Goal: Information Seeking & Learning: Learn about a topic

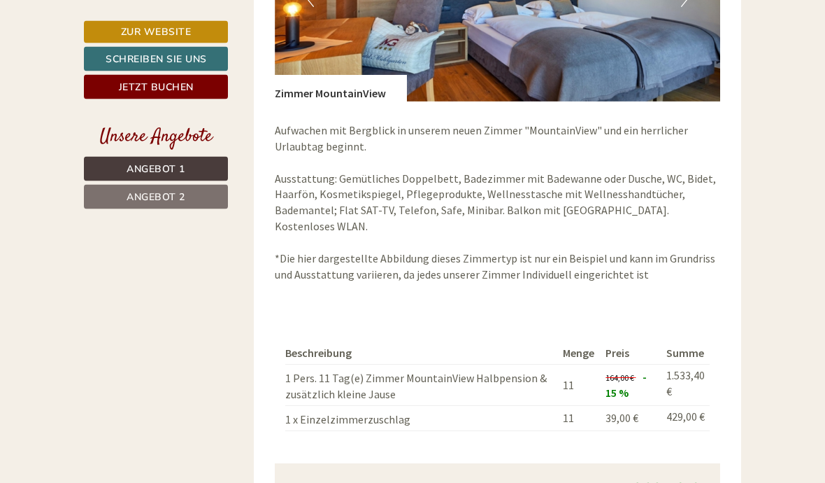
scroll to position [2046, 0]
click at [211, 172] on link "Angebot 1" at bounding box center [156, 169] width 144 height 24
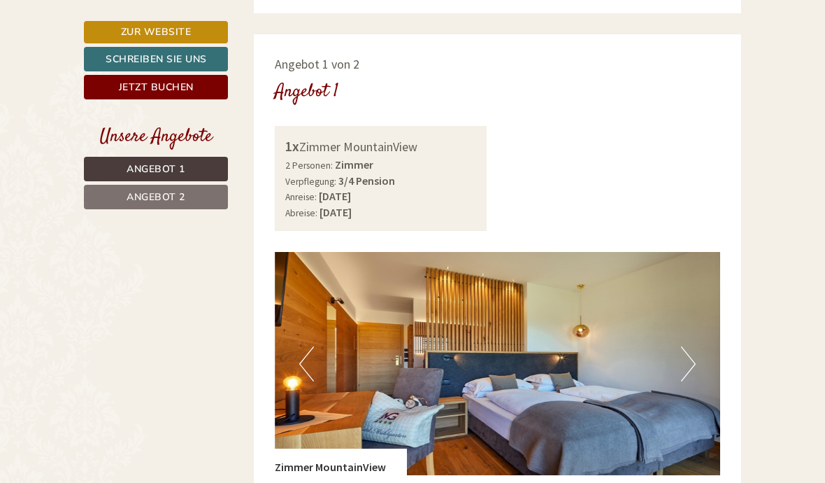
click at [181, 188] on link "Angebot 2" at bounding box center [156, 197] width 144 height 24
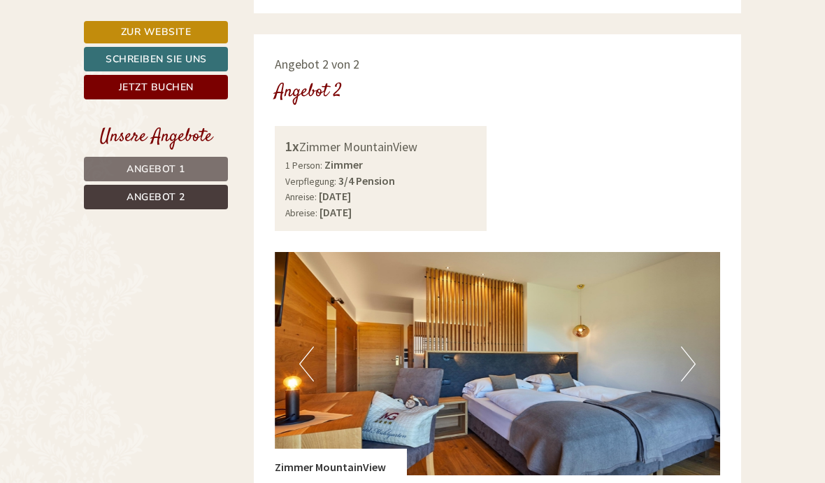
click at [171, 192] on span "Angebot 2" at bounding box center [156, 196] width 59 height 13
click at [182, 198] on span "Angebot 2" at bounding box center [156, 196] width 59 height 13
click at [200, 158] on link "Angebot 1" at bounding box center [156, 169] width 144 height 24
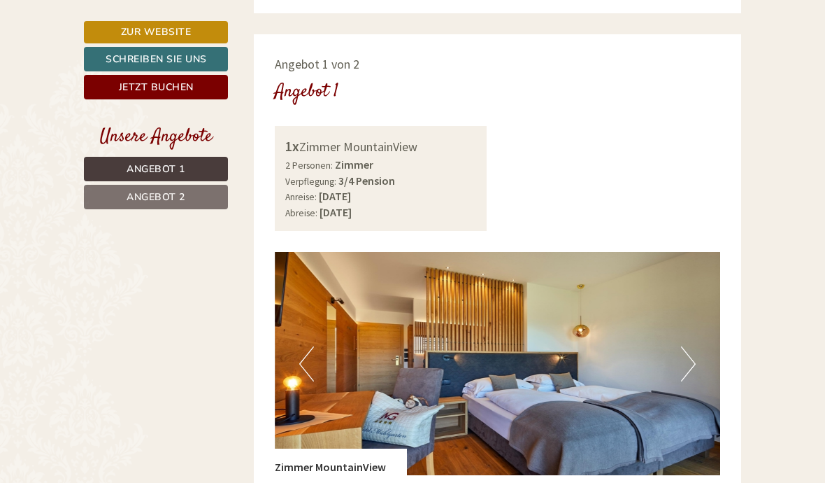
click at [180, 178] on link "Angebot 1" at bounding box center [156, 169] width 144 height 24
click at [187, 164] on link "Angebot 1" at bounding box center [156, 169] width 144 height 24
click at [192, 169] on link "Angebot 1" at bounding box center [156, 169] width 144 height 24
click at [686, 346] on button "Next" at bounding box center [688, 363] width 15 height 35
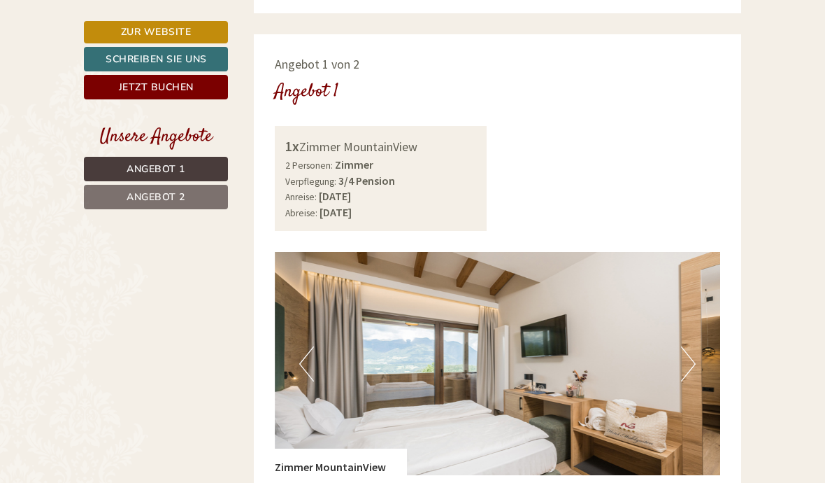
click at [688, 346] on button "Next" at bounding box center [688, 363] width 15 height 35
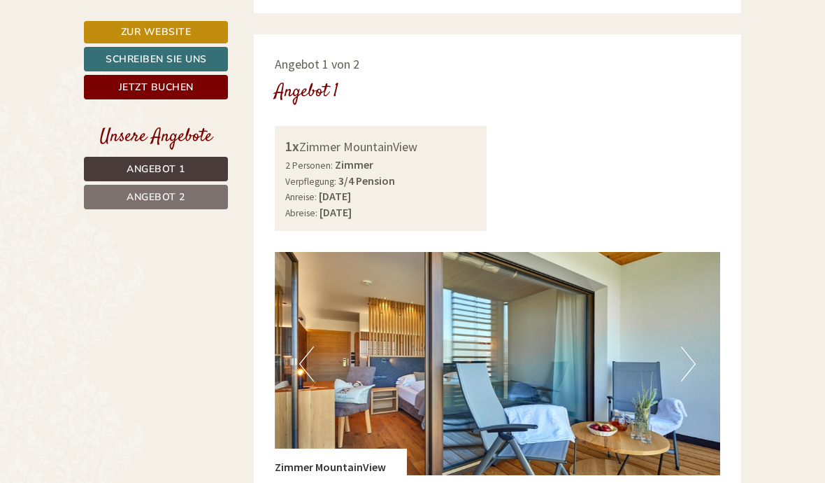
click at [682, 346] on button "Next" at bounding box center [688, 363] width 15 height 35
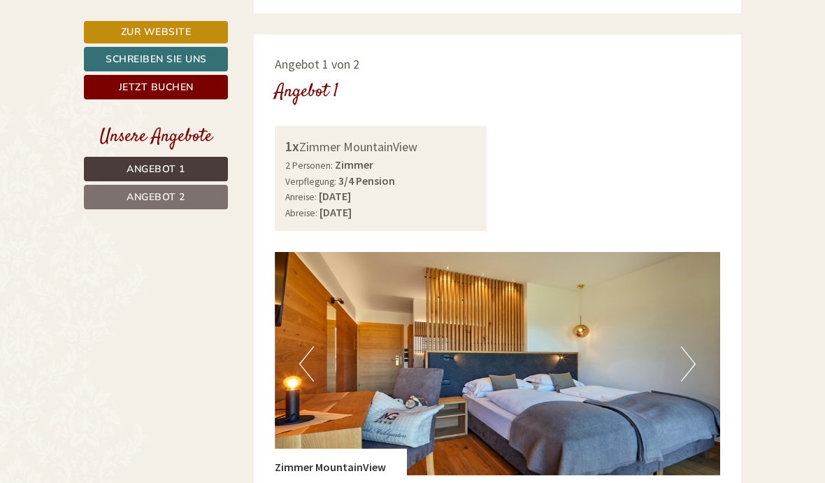
click at [685, 346] on button "Next" at bounding box center [688, 363] width 15 height 35
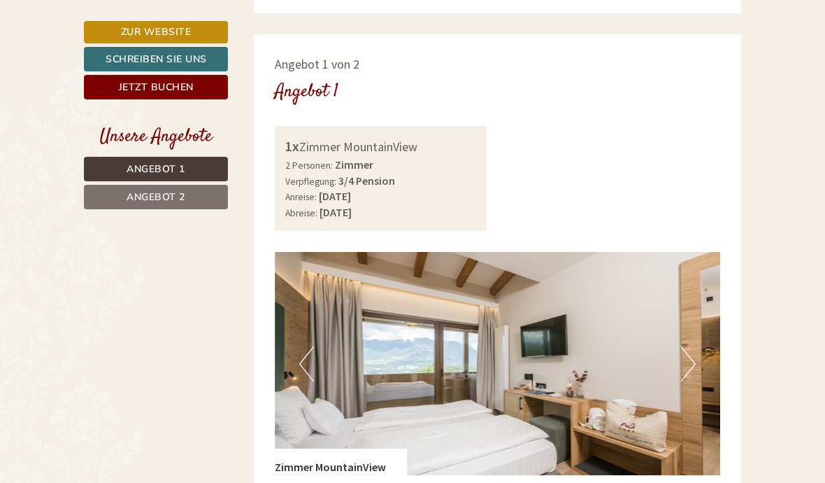
click at [677, 329] on img at bounding box center [498, 363] width 446 height 223
click at [678, 327] on img at bounding box center [498, 363] width 446 height 223
click at [688, 346] on button "Next" at bounding box center [688, 363] width 15 height 35
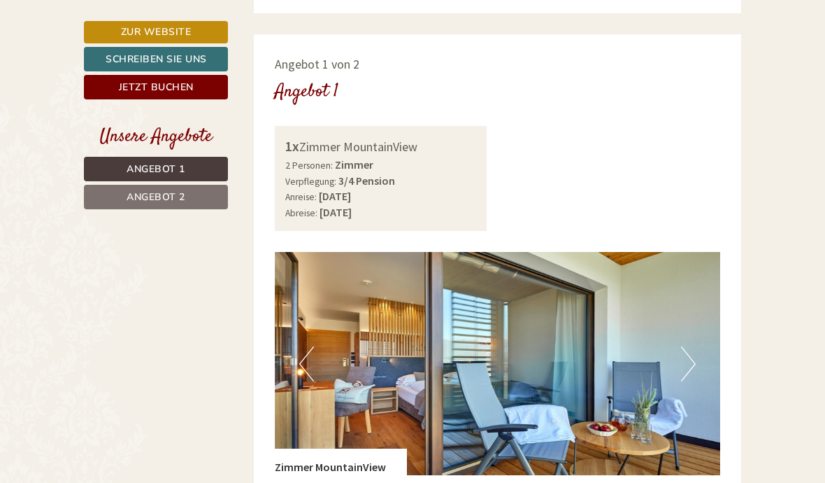
click at [670, 332] on img at bounding box center [498, 363] width 446 height 223
click at [689, 346] on button "Next" at bounding box center [688, 363] width 15 height 35
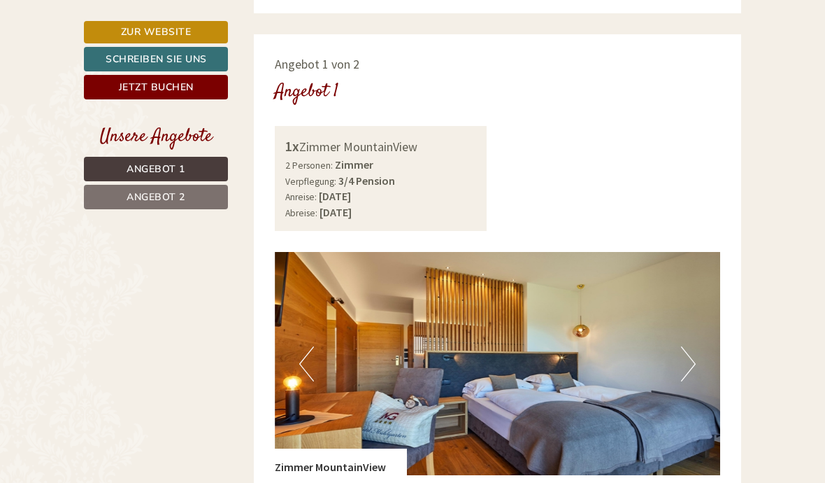
click at [685, 346] on button "Next" at bounding box center [688, 363] width 15 height 35
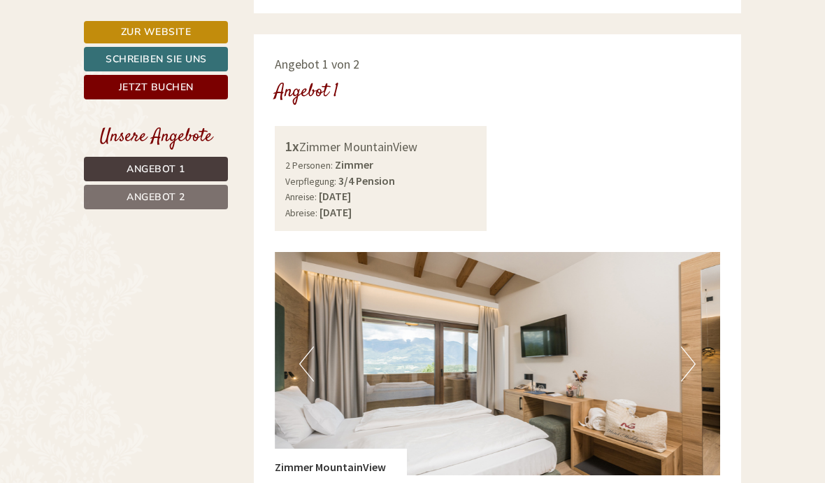
click at [683, 346] on button "Next" at bounding box center [688, 363] width 15 height 35
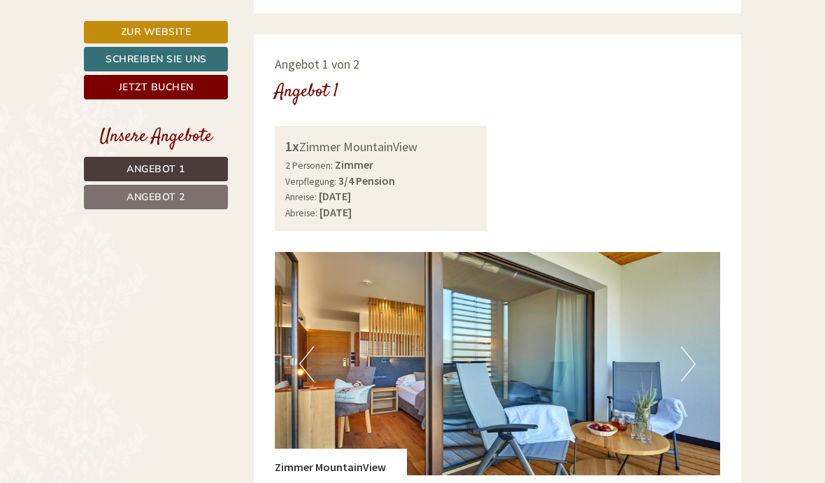
click at [678, 327] on img at bounding box center [498, 363] width 446 height 223
click at [689, 346] on button "Next" at bounding box center [688, 363] width 15 height 35
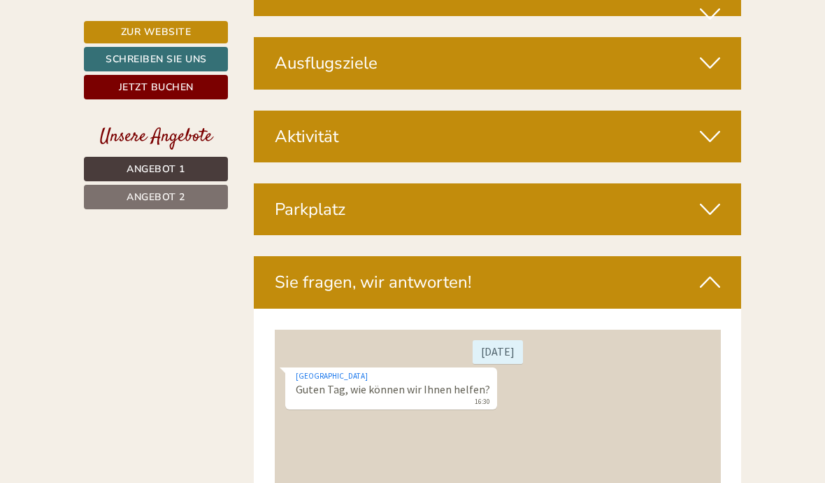
scroll to position [4114, 0]
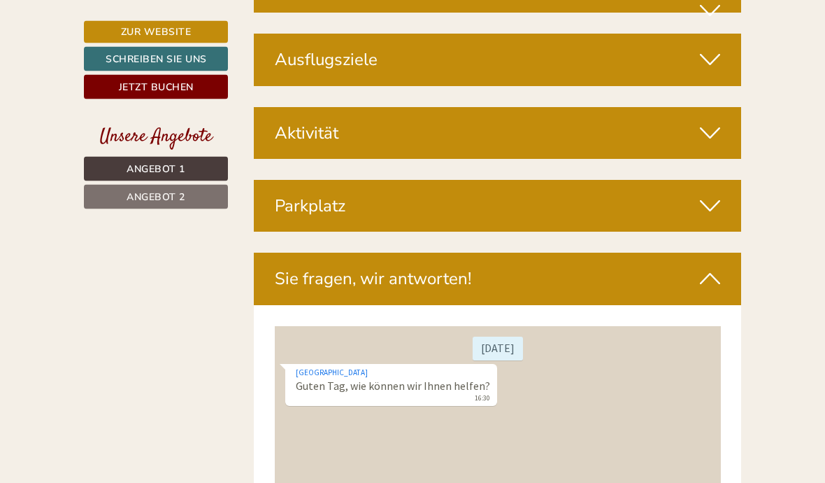
click at [711, 194] on icon at bounding box center [710, 206] width 20 height 24
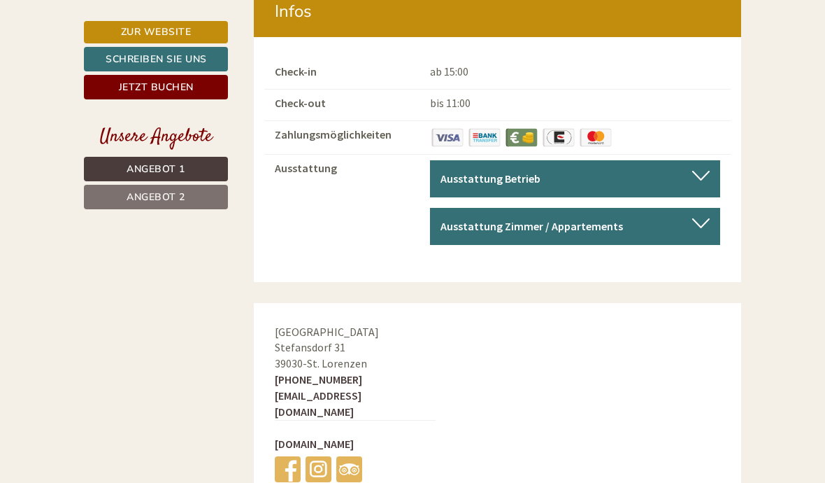
scroll to position [5032, 0]
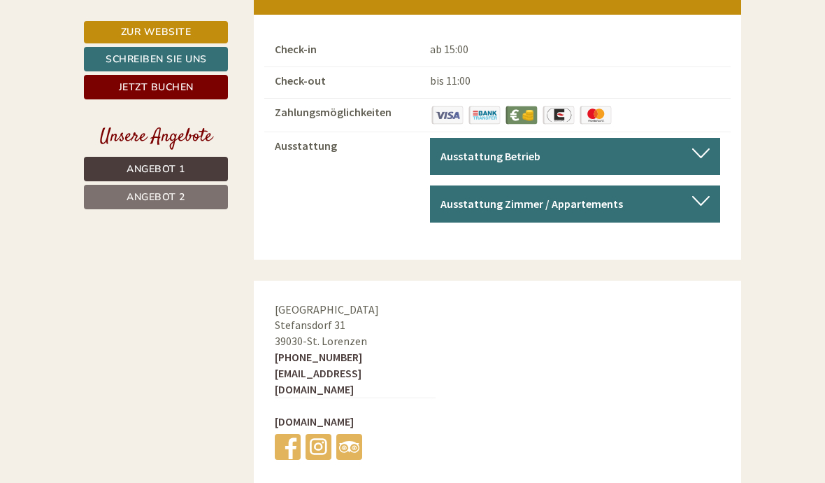
click at [162, 197] on span "Angebot 2" at bounding box center [156, 196] width 59 height 13
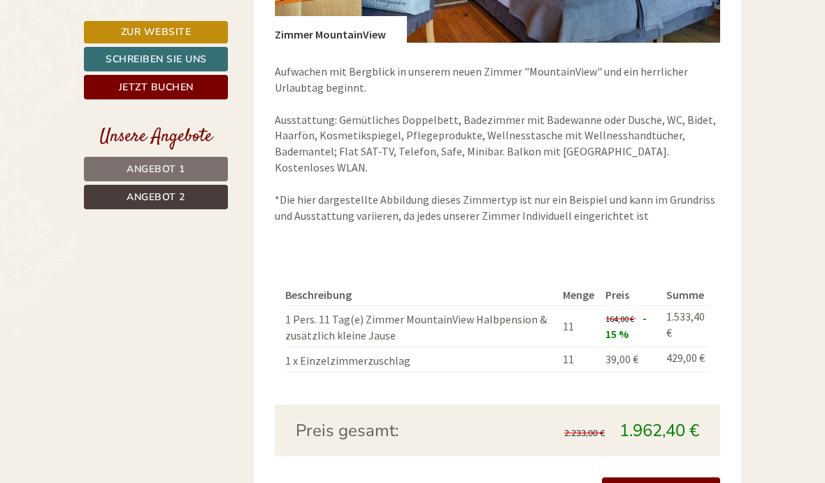
scroll to position [1136, 0]
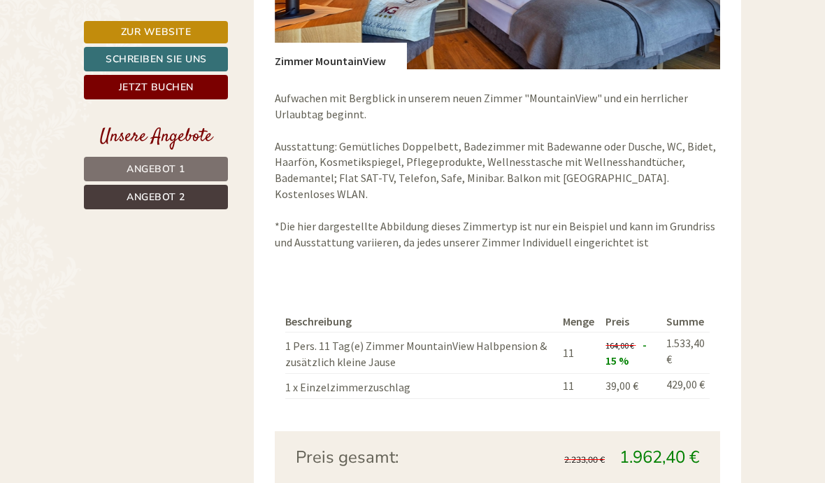
click at [171, 171] on span "Angebot 1" at bounding box center [156, 168] width 59 height 13
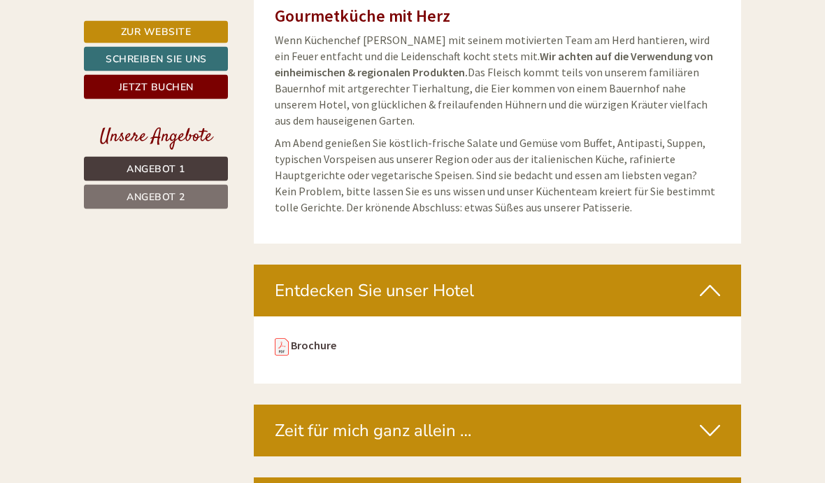
scroll to position [3526, 0]
click at [300, 338] on link "Brochure" at bounding box center [313, 345] width 45 height 14
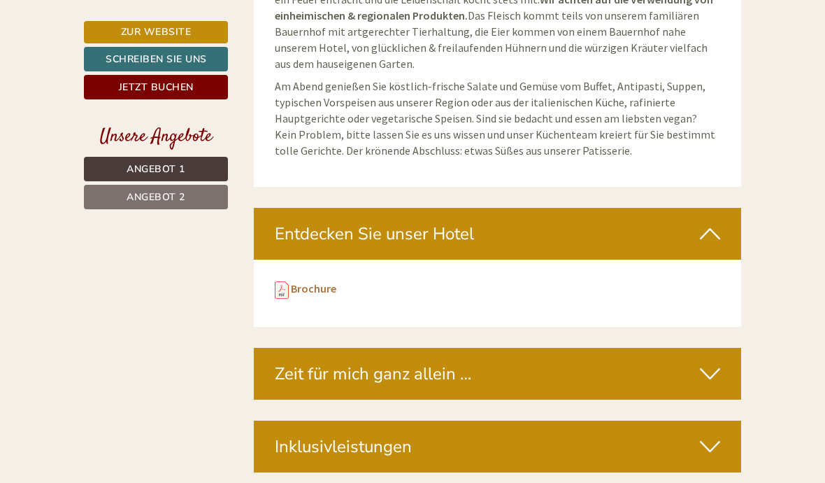
scroll to position [3586, 0]
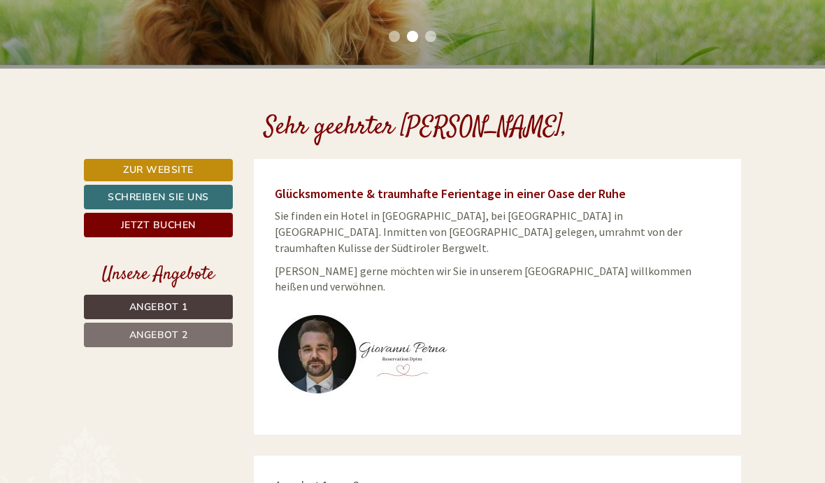
scroll to position [359, 0]
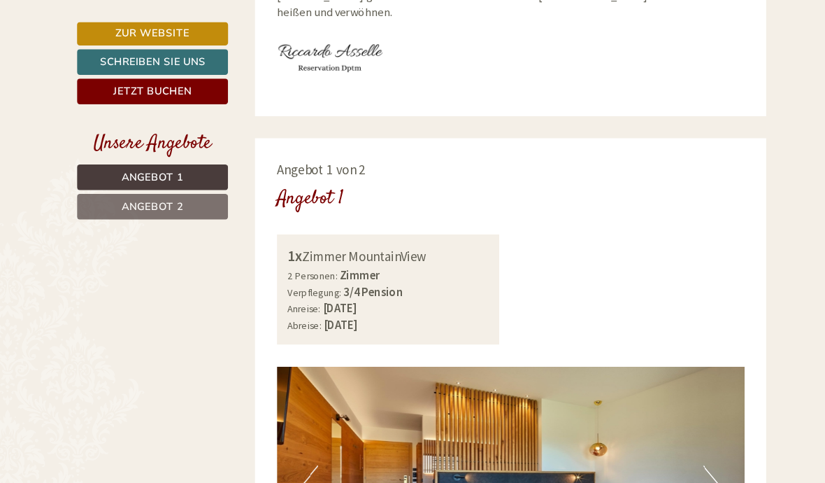
scroll to position [634, 0]
click at [618, 27] on p at bounding box center [498, 55] width 446 height 56
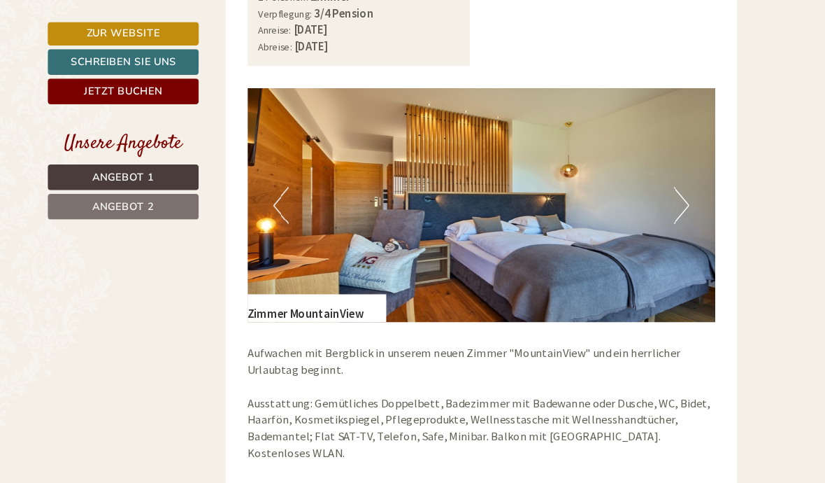
scroll to position [874, 0]
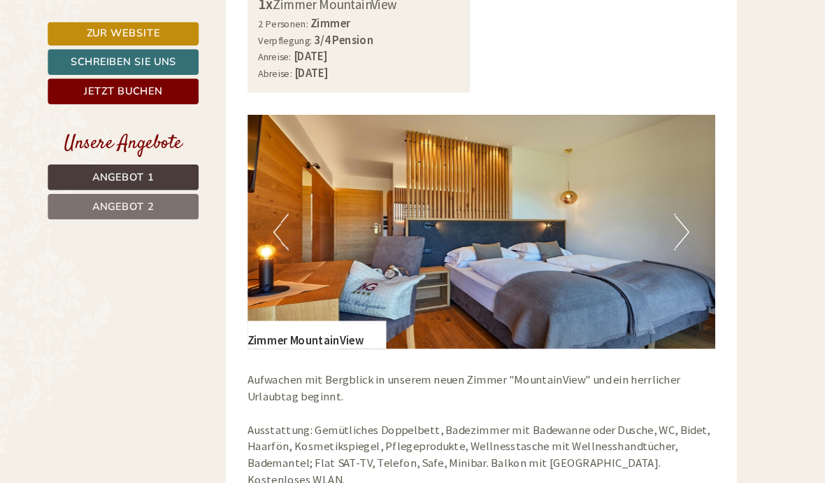
click at [296, 306] on div "Zimmer MountainView" at bounding box center [341, 319] width 132 height 27
click at [306, 306] on div "Zimmer MountainView" at bounding box center [341, 319] width 132 height 27
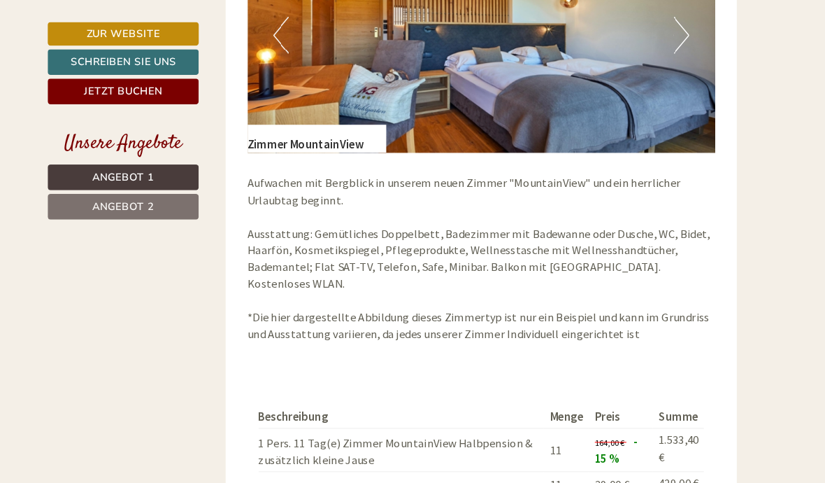
scroll to position [1997, 0]
